Goal: Information Seeking & Learning: Learn about a topic

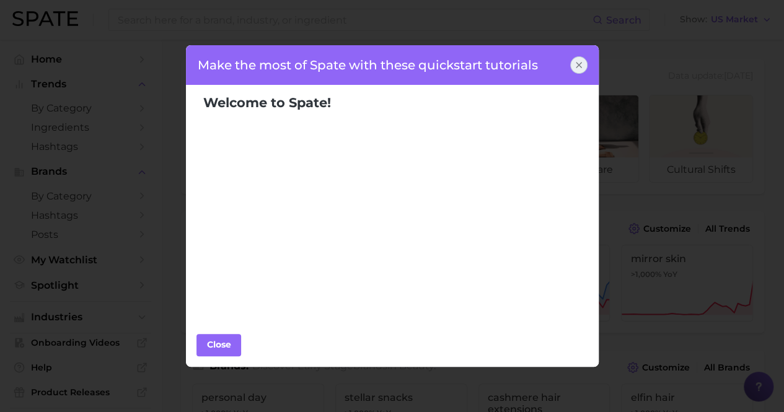
click at [586, 63] on div at bounding box center [578, 64] width 17 height 17
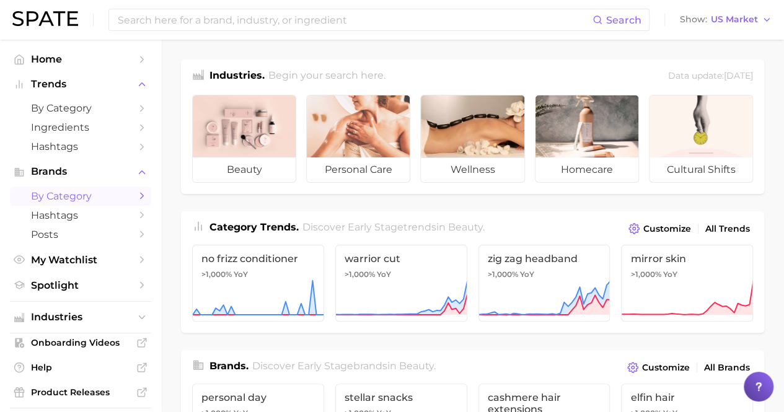
click at [141, 194] on polyline "Sidebar" at bounding box center [142, 196] width 3 height 6
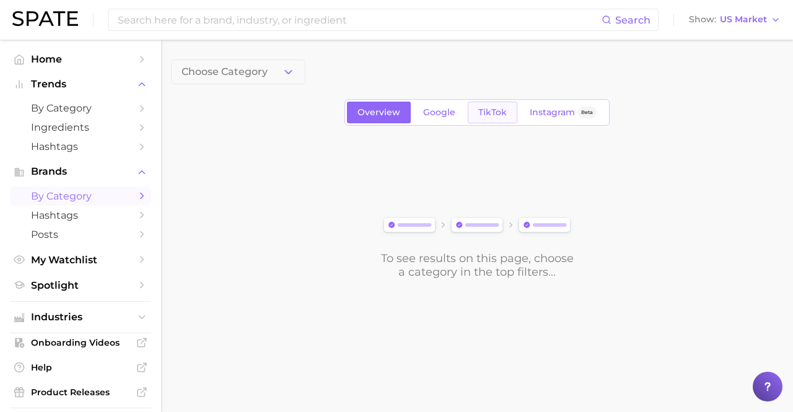
click at [484, 108] on span "TikTok" at bounding box center [492, 112] width 29 height 11
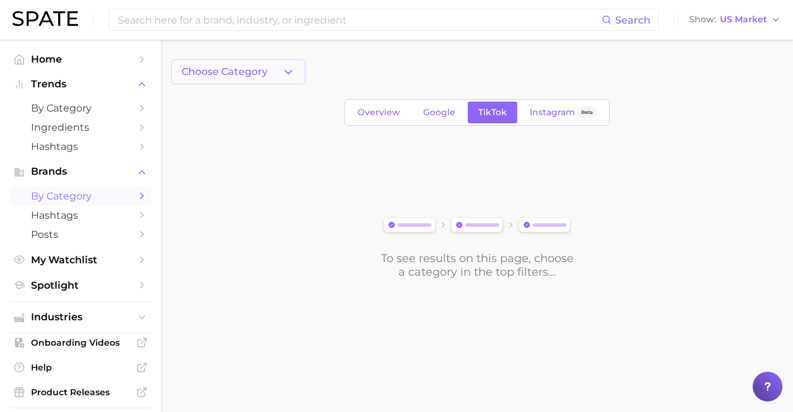
click at [290, 71] on polyline "button" at bounding box center [288, 71] width 7 height 3
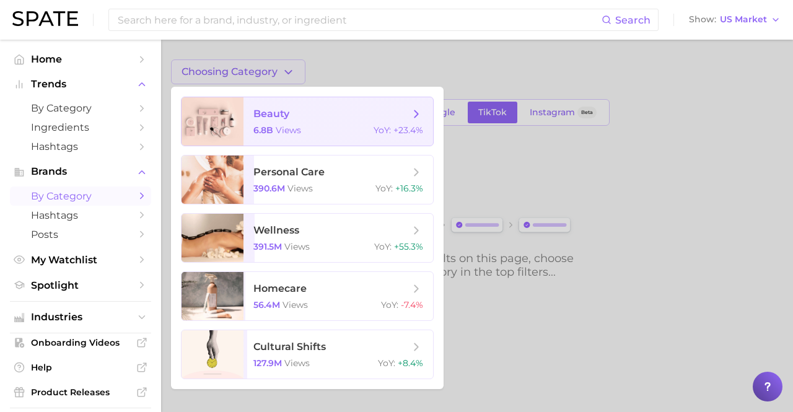
click at [392, 115] on span "beauty" at bounding box center [331, 114] width 156 height 14
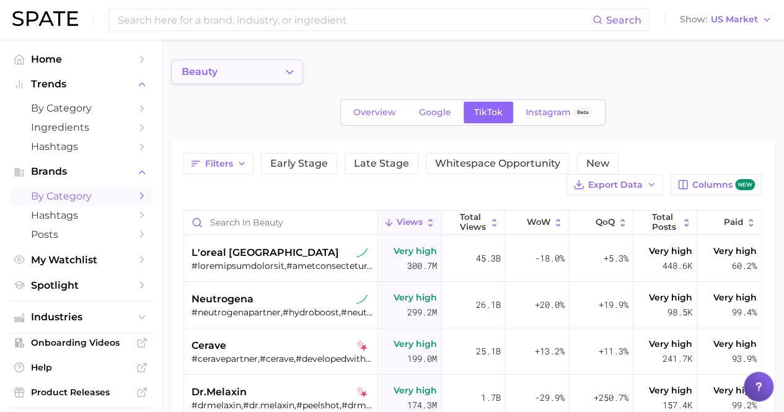
click at [284, 74] on icon "Change Category" at bounding box center [289, 72] width 13 height 13
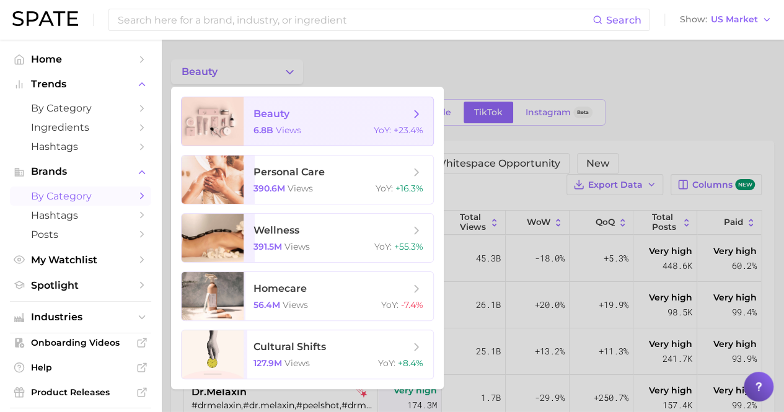
click at [414, 120] on icon at bounding box center [417, 114] width 14 height 14
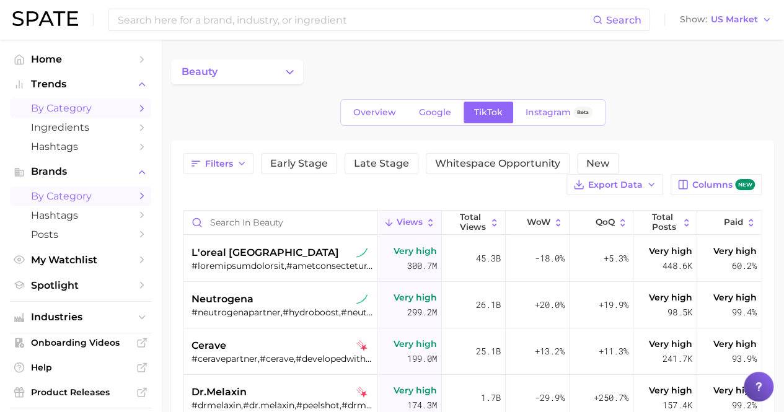
click at [87, 107] on span "by Category" at bounding box center [80, 108] width 99 height 12
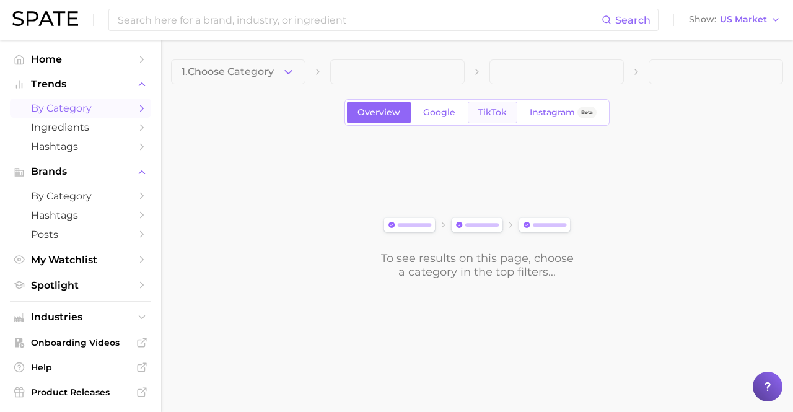
click at [494, 110] on span "TikTok" at bounding box center [492, 112] width 29 height 11
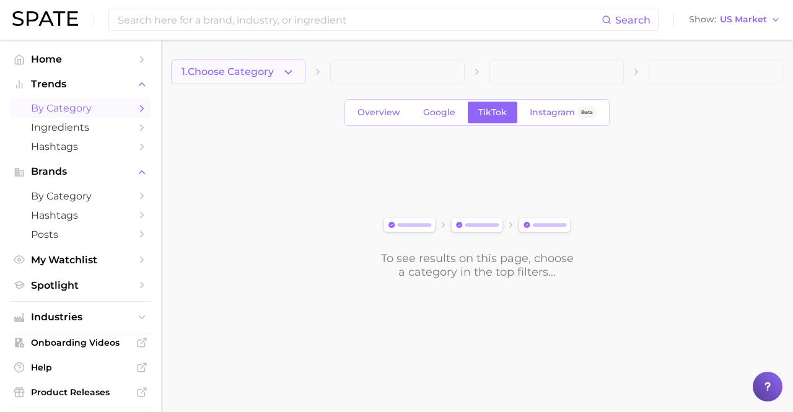
click at [291, 72] on icon "button" at bounding box center [288, 72] width 13 height 13
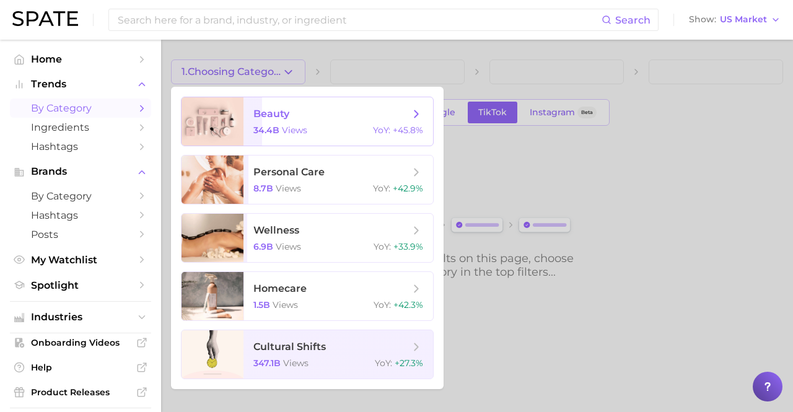
click at [278, 131] on span "34.4b" at bounding box center [266, 130] width 26 height 11
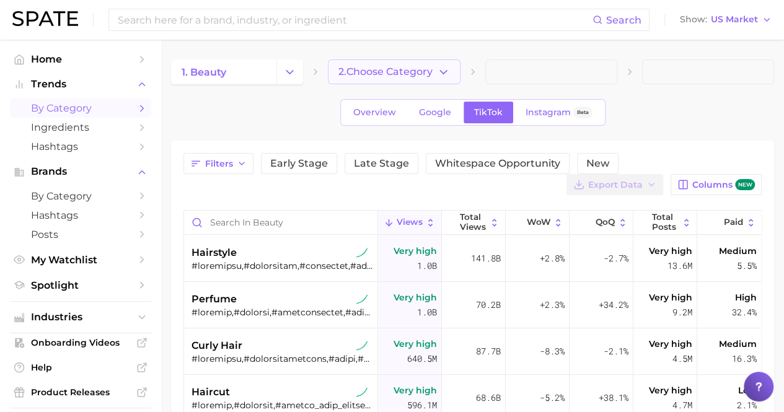
click at [450, 72] on button "2. Choose Category" at bounding box center [394, 71] width 132 height 25
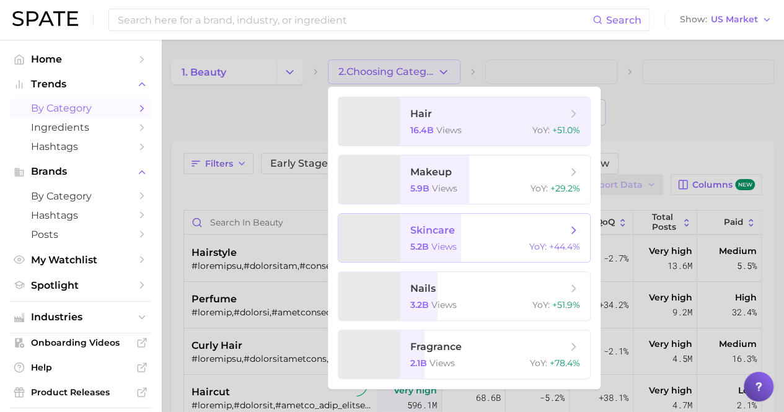
click at [452, 237] on span "skincare 5.2b views YoY : +44.4%" at bounding box center [495, 238] width 190 height 48
